Goal: Find specific page/section: Find specific page/section

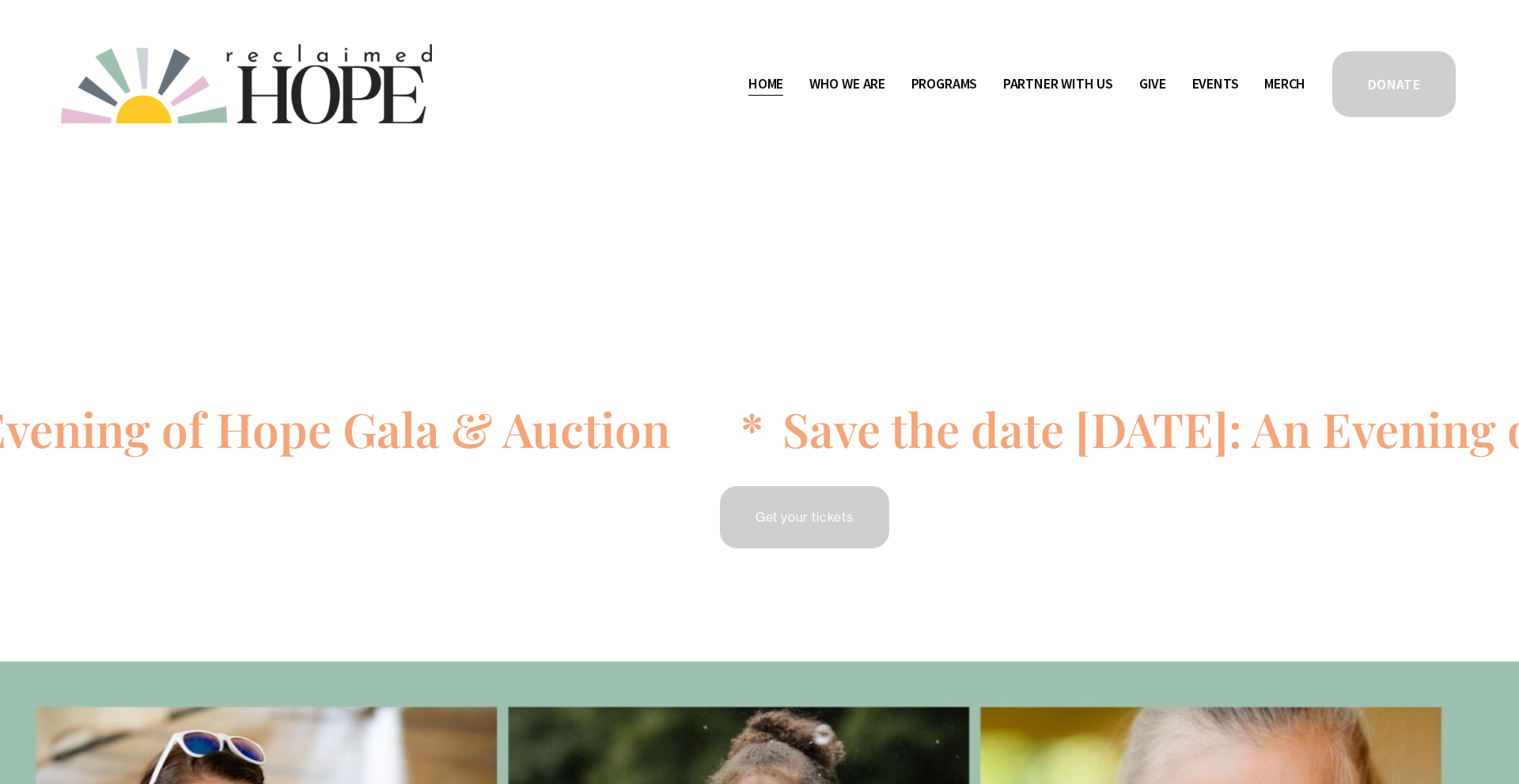
click at [819, 89] on span "Who We Are" at bounding box center [846, 84] width 76 height 23
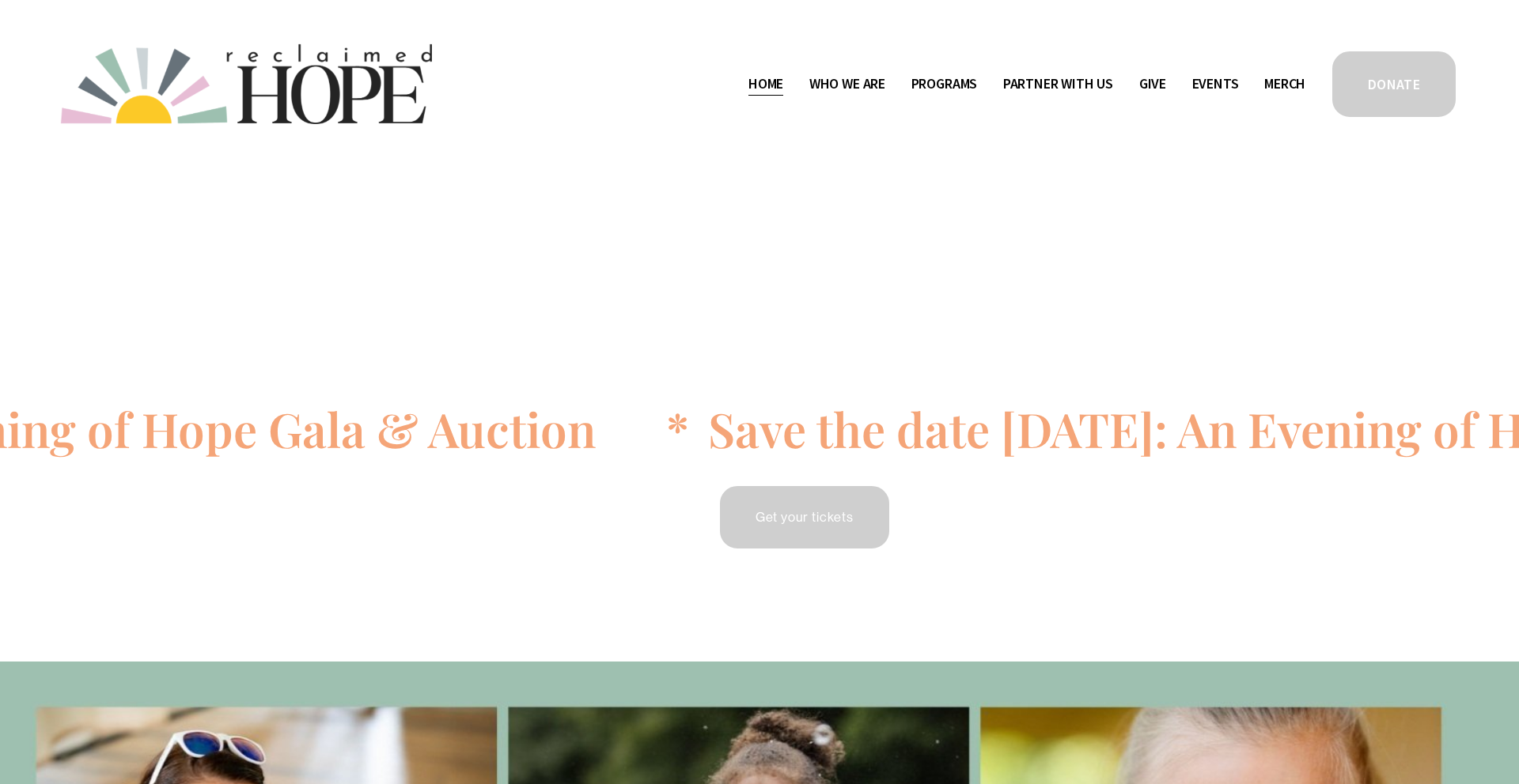
click at [750, 84] on link "Home" at bounding box center [766, 84] width 35 height 26
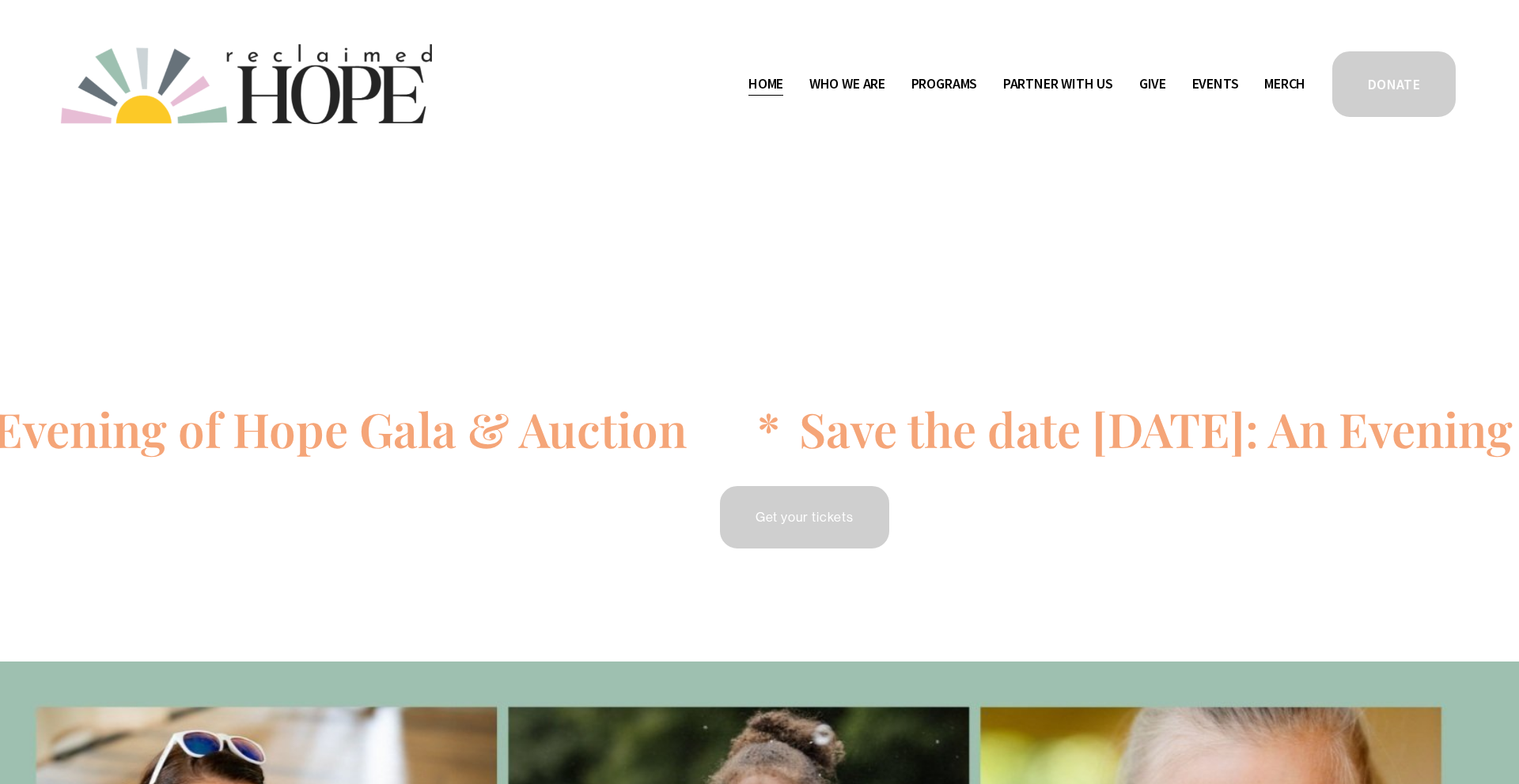
click at [840, 93] on span "Who We Are" at bounding box center [846, 84] width 76 height 23
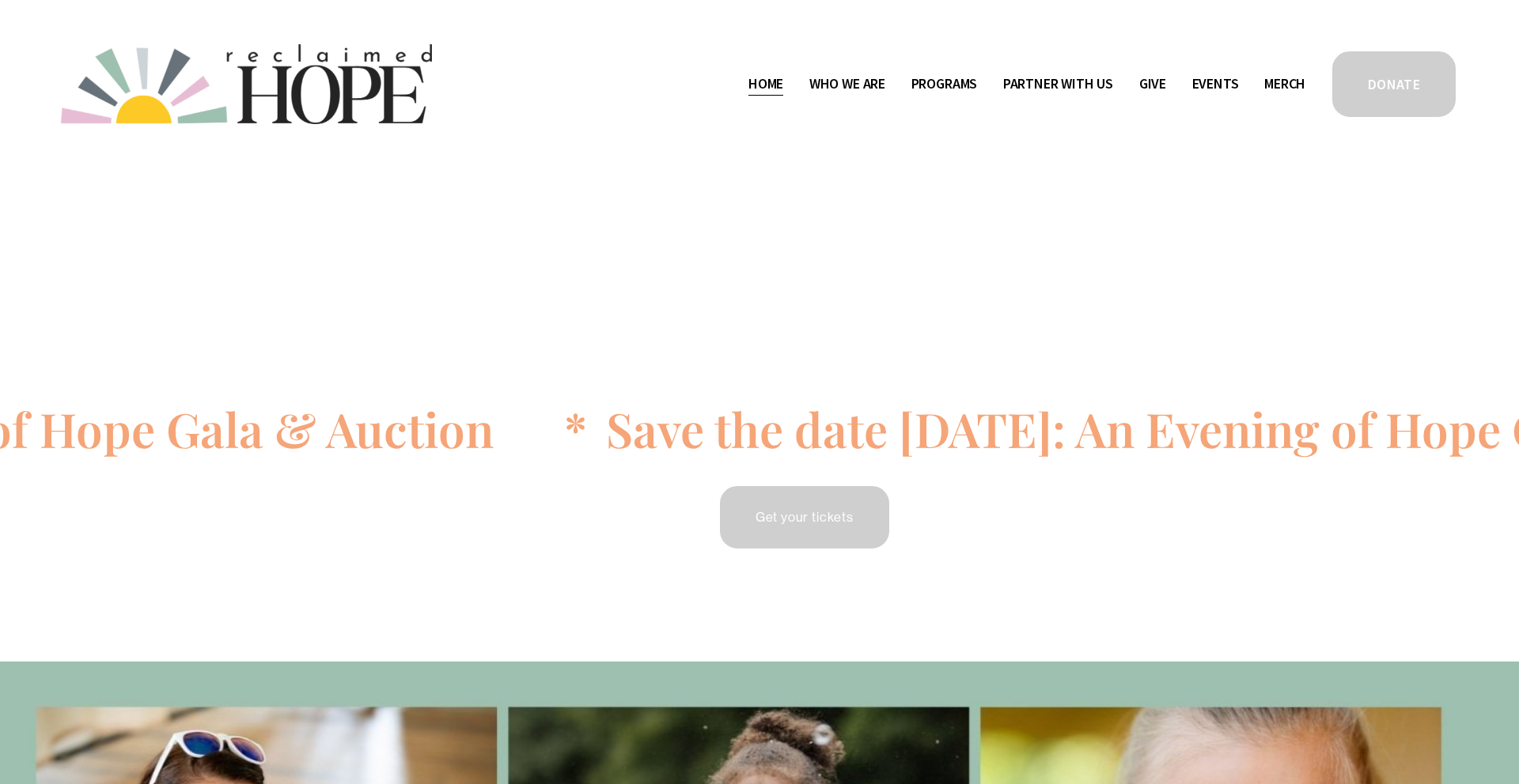
click at [657, 72] on div "Home Who We Are Staff & Board Contact Public Documents Programs Thrive Support …" at bounding box center [881, 84] width 850 height 26
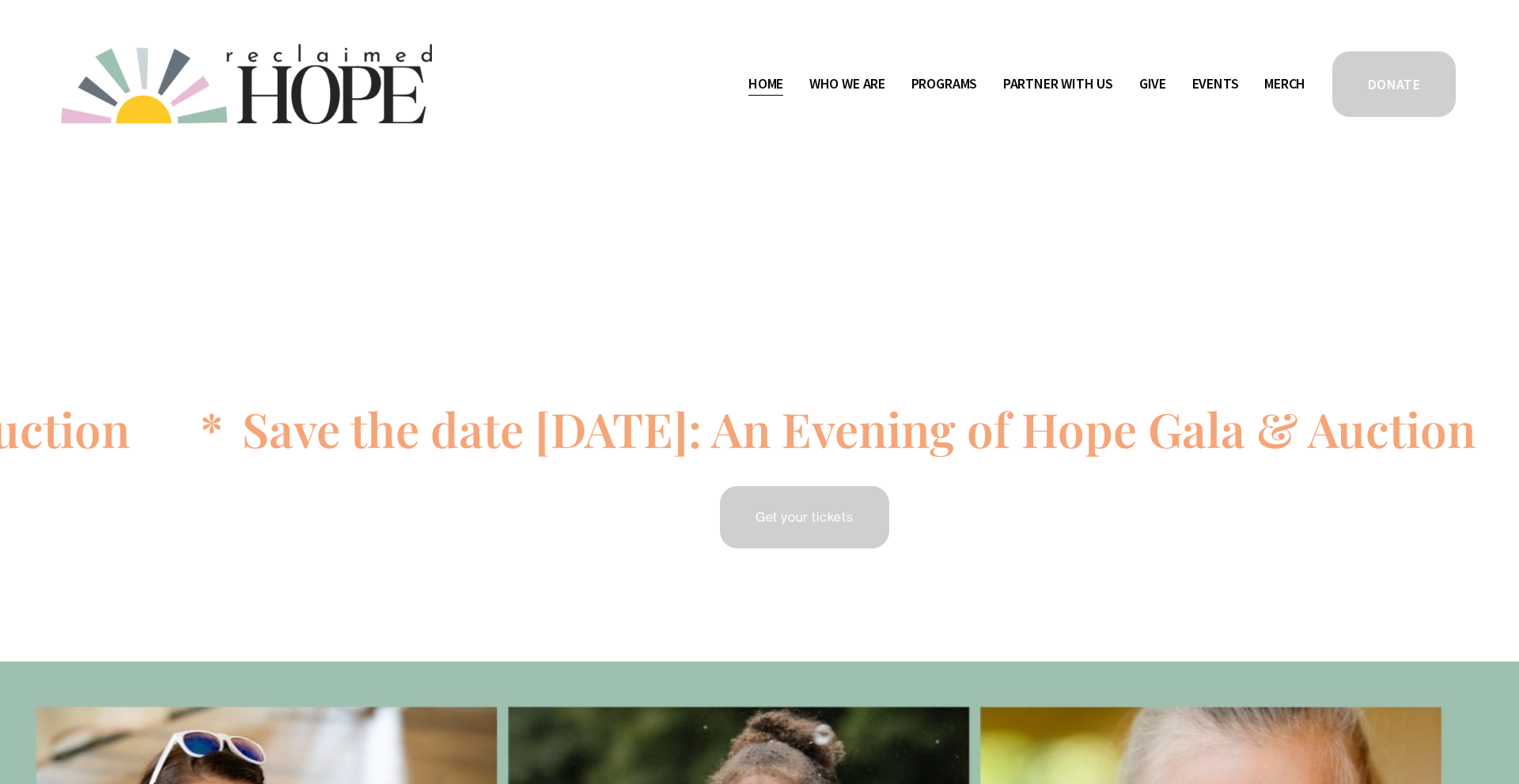
click at [0, 0] on span "Public Documents" at bounding box center [0, 0] width 0 height 0
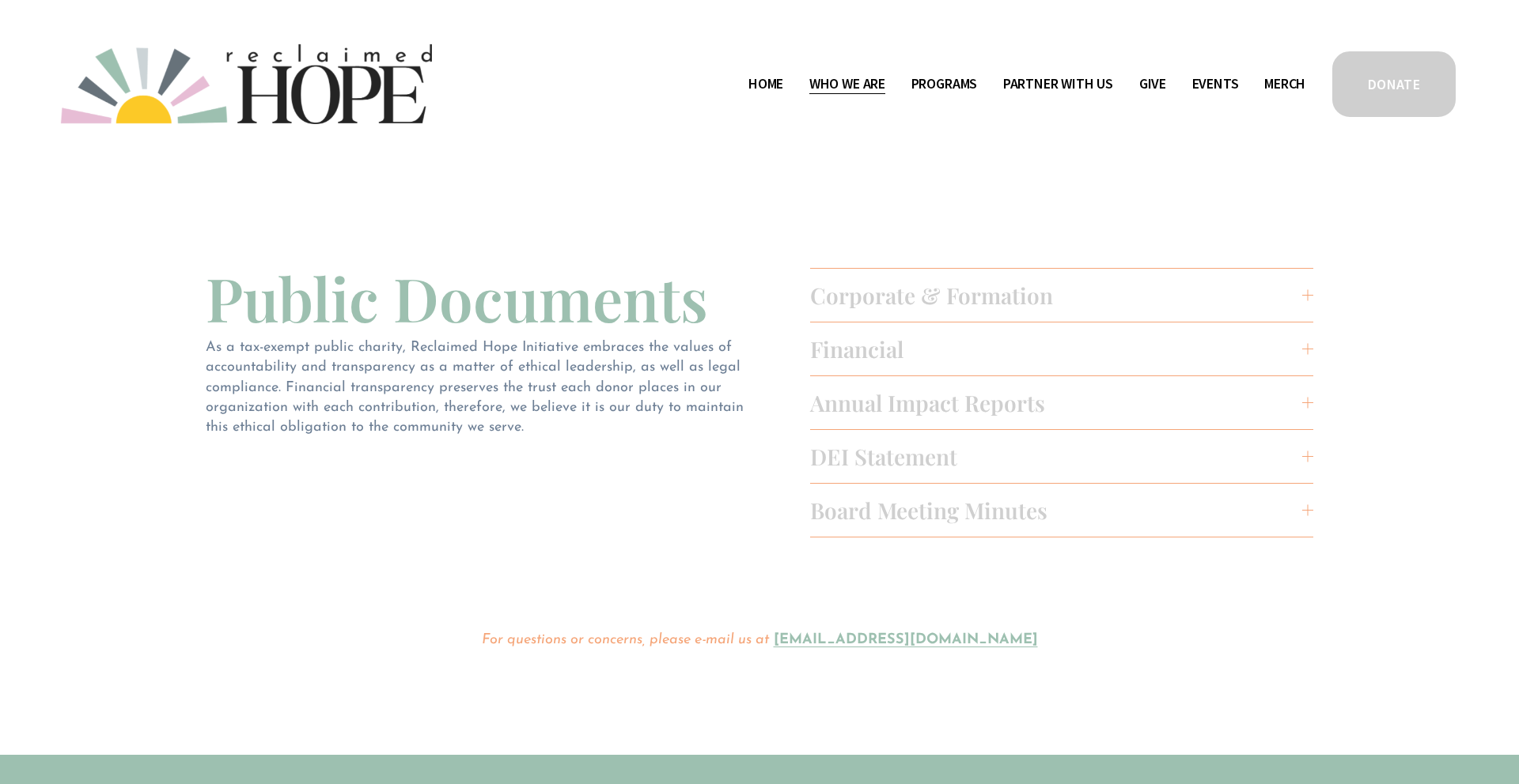
click at [760, 89] on link "Home" at bounding box center [766, 84] width 35 height 26
